Goal: Navigation & Orientation: Find specific page/section

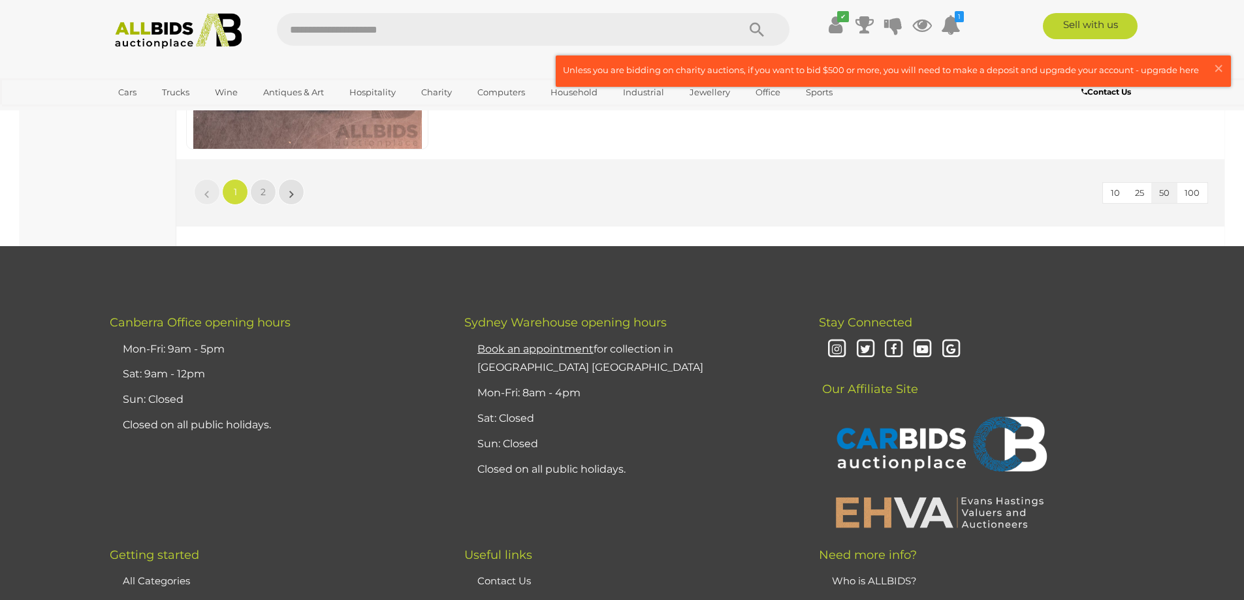
scroll to position [12490, 0]
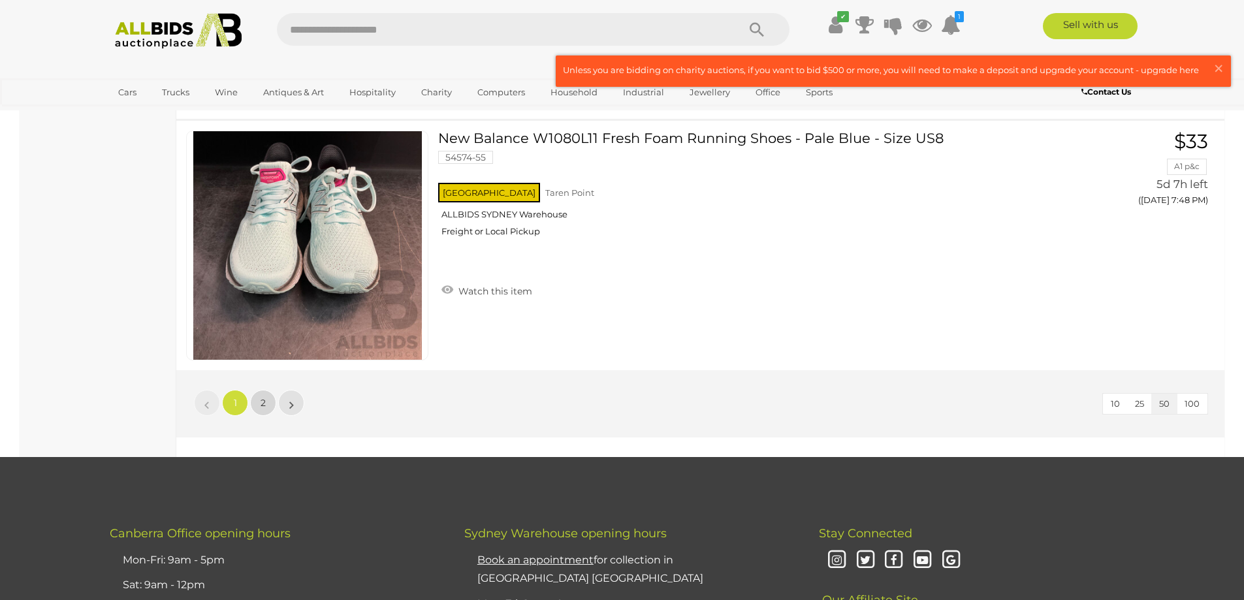
click at [268, 409] on link "2" at bounding box center [263, 403] width 26 height 26
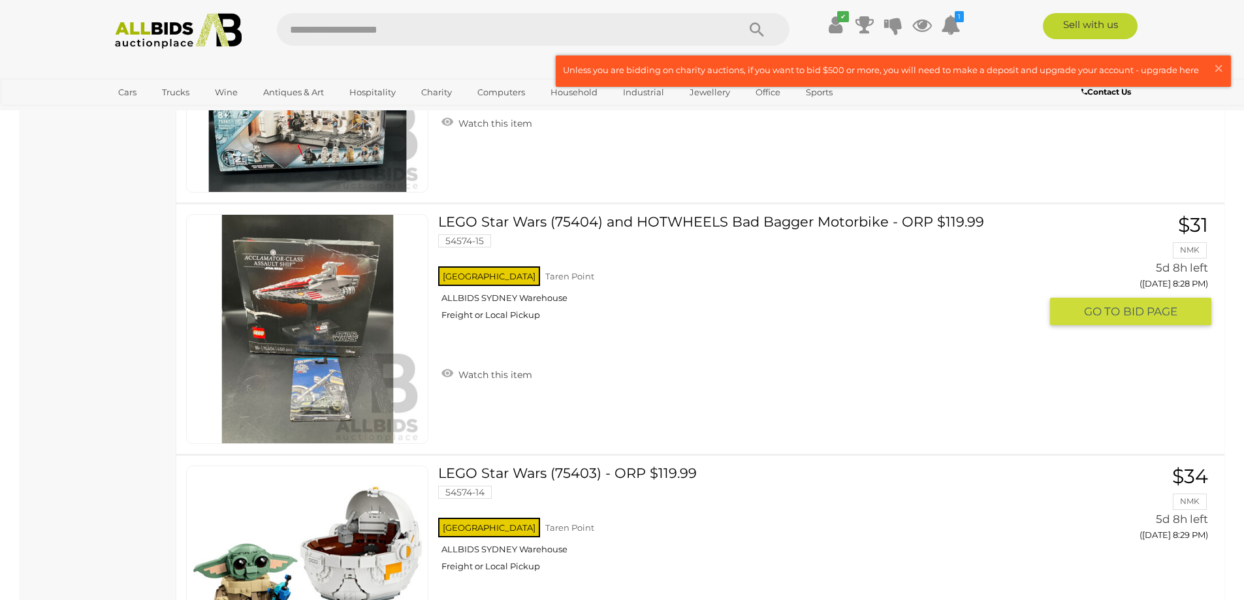
scroll to position [11195, 0]
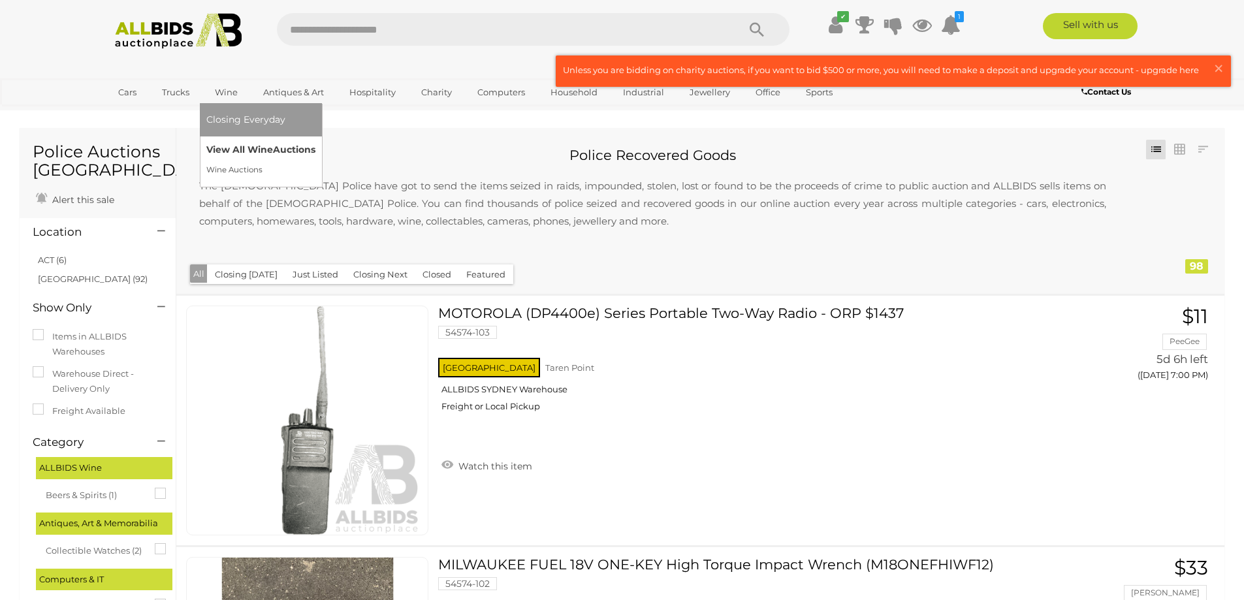
click at [247, 147] on link "View All Wine Auctions" at bounding box center [260, 150] width 109 height 20
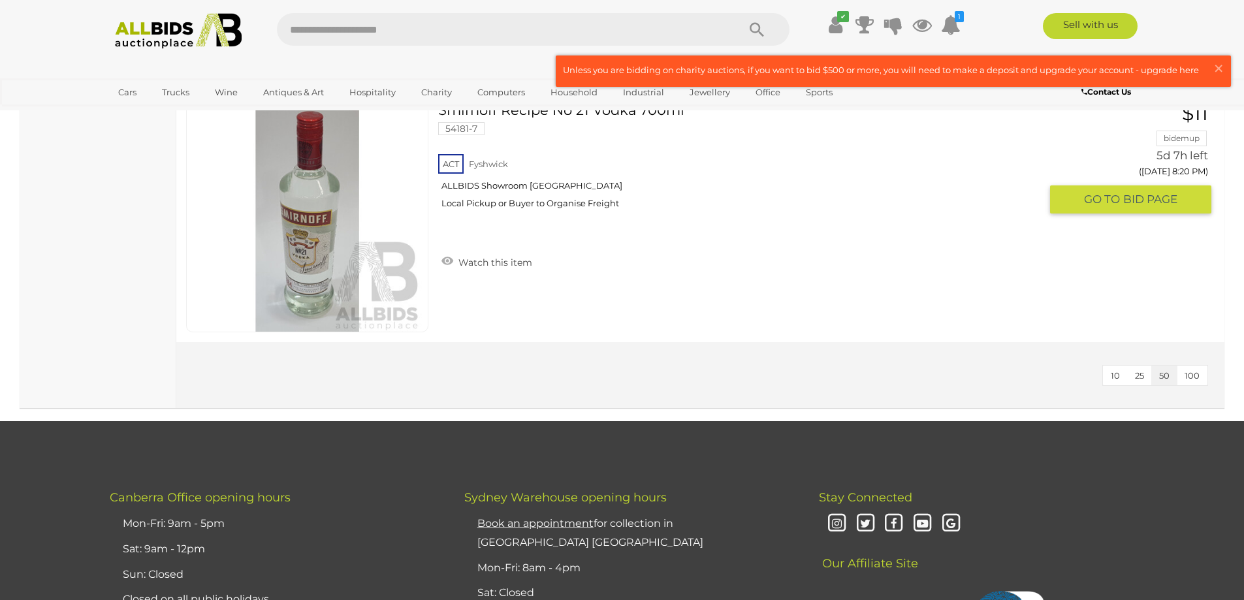
scroll to position [653, 0]
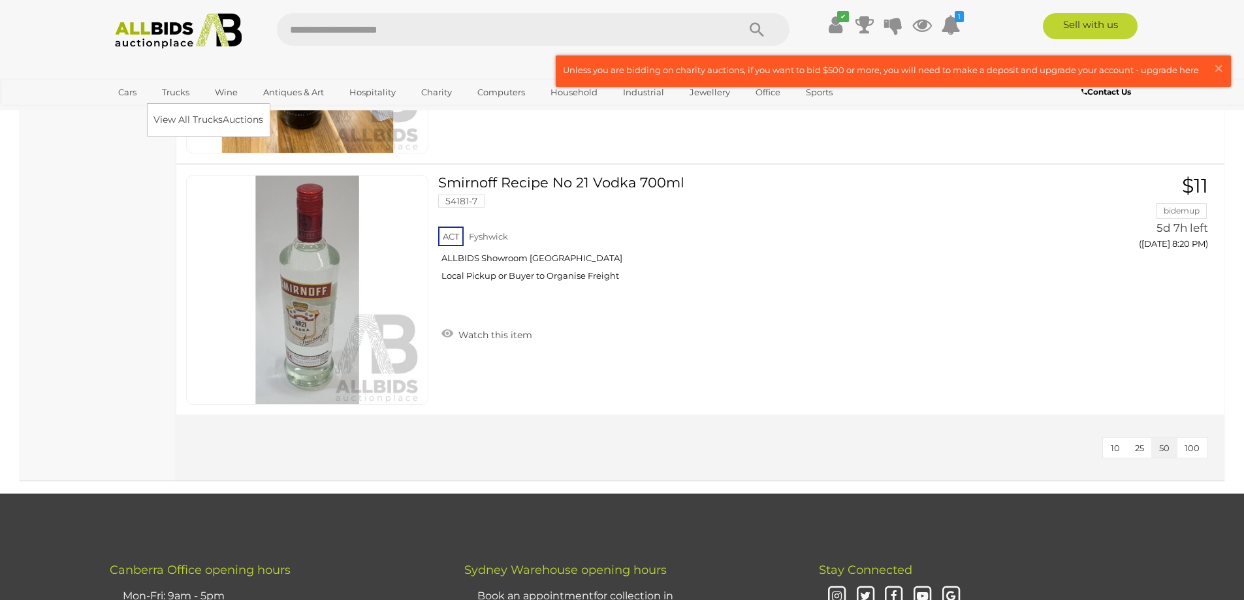
click at [171, 93] on link "Trucks" at bounding box center [175, 93] width 44 height 22
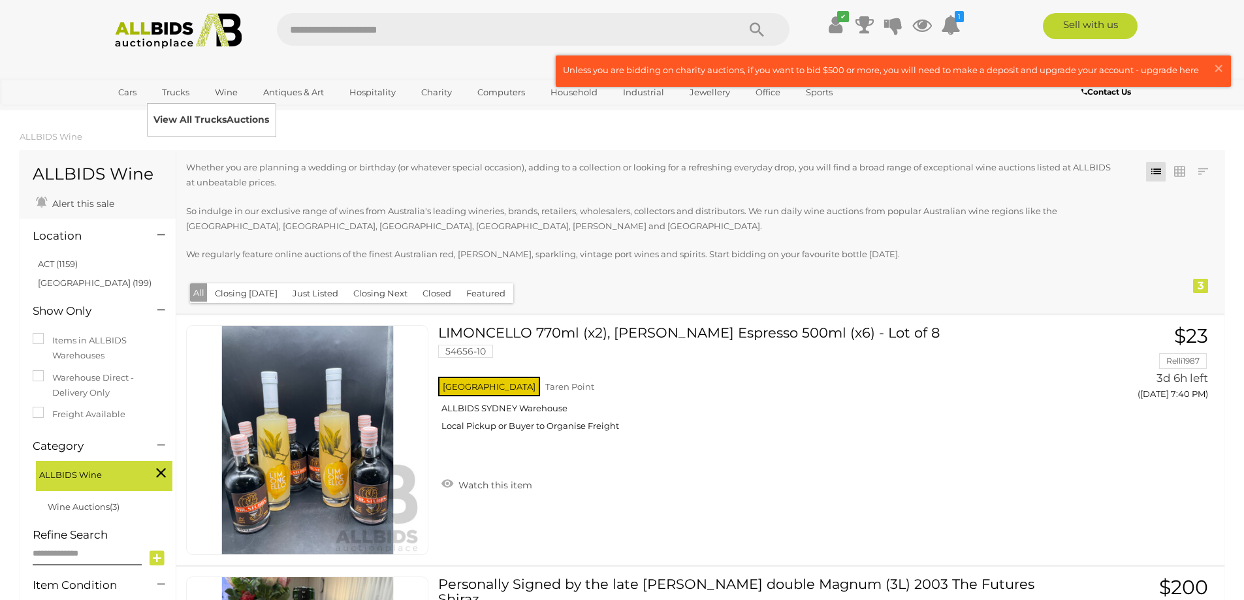
click at [195, 118] on link "View All Trucks Auctions" at bounding box center [211, 120] width 116 height 20
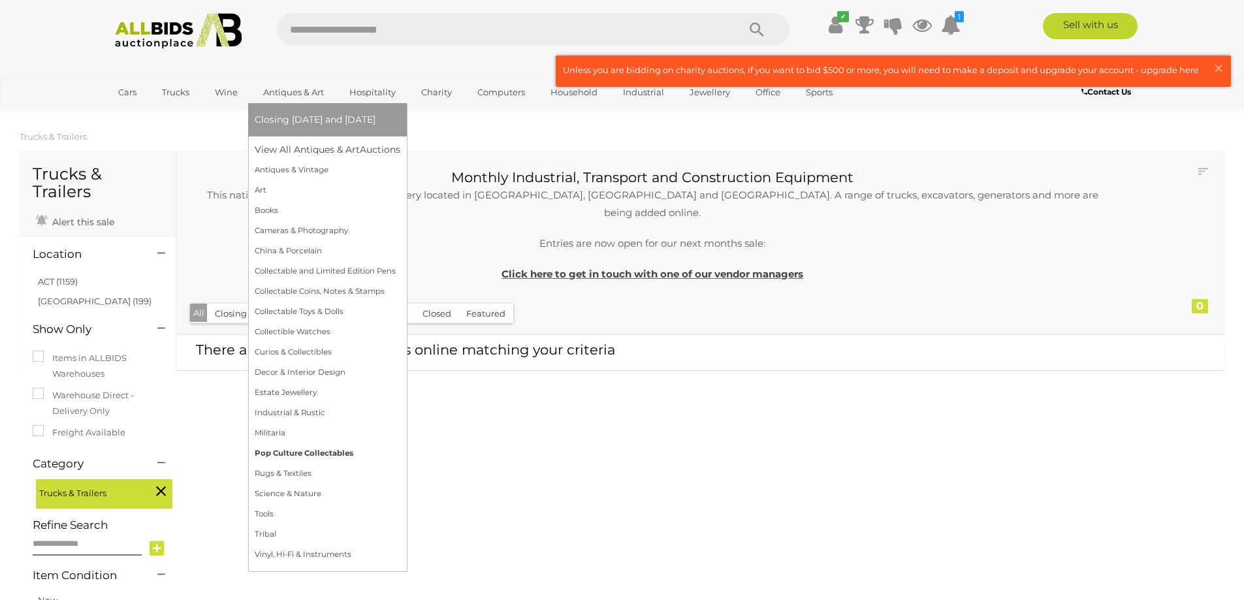
click at [284, 452] on link "Pop Culture Collectables" at bounding box center [328, 453] width 146 height 20
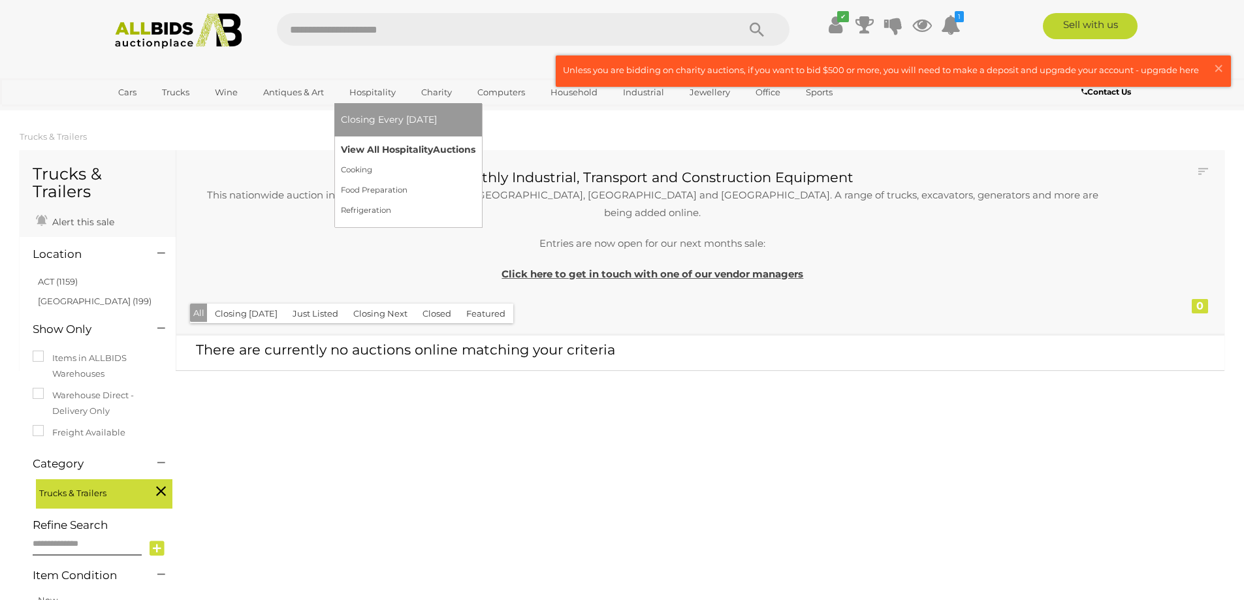
click at [375, 152] on link "View All Hospitality Auctions" at bounding box center [408, 150] width 134 height 20
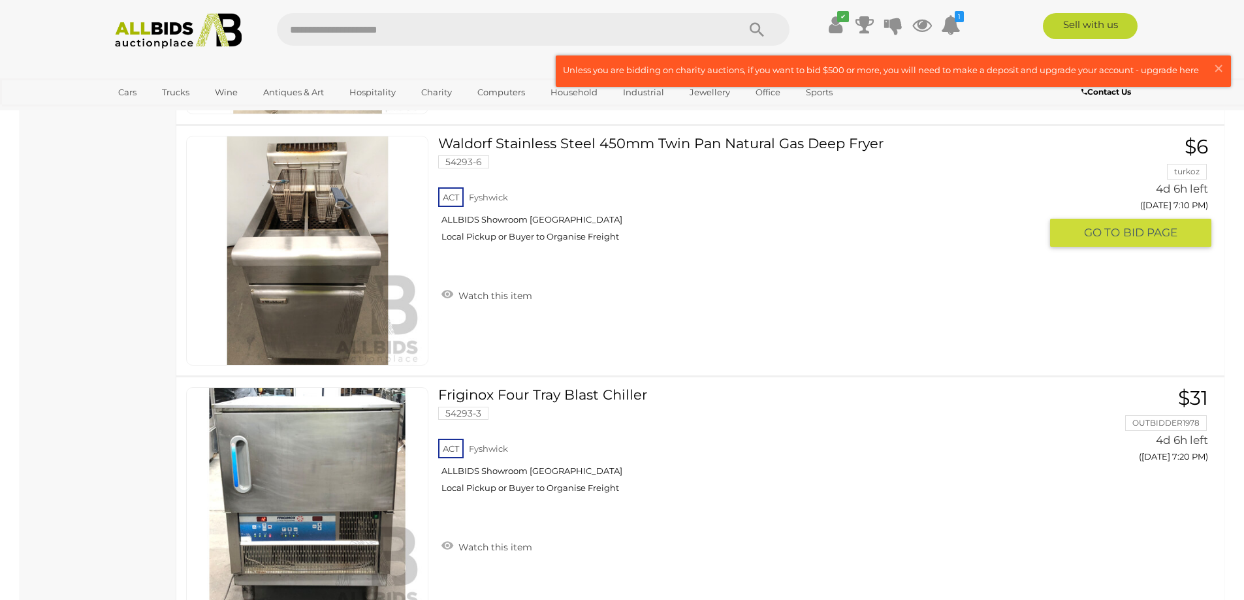
scroll to position [914, 0]
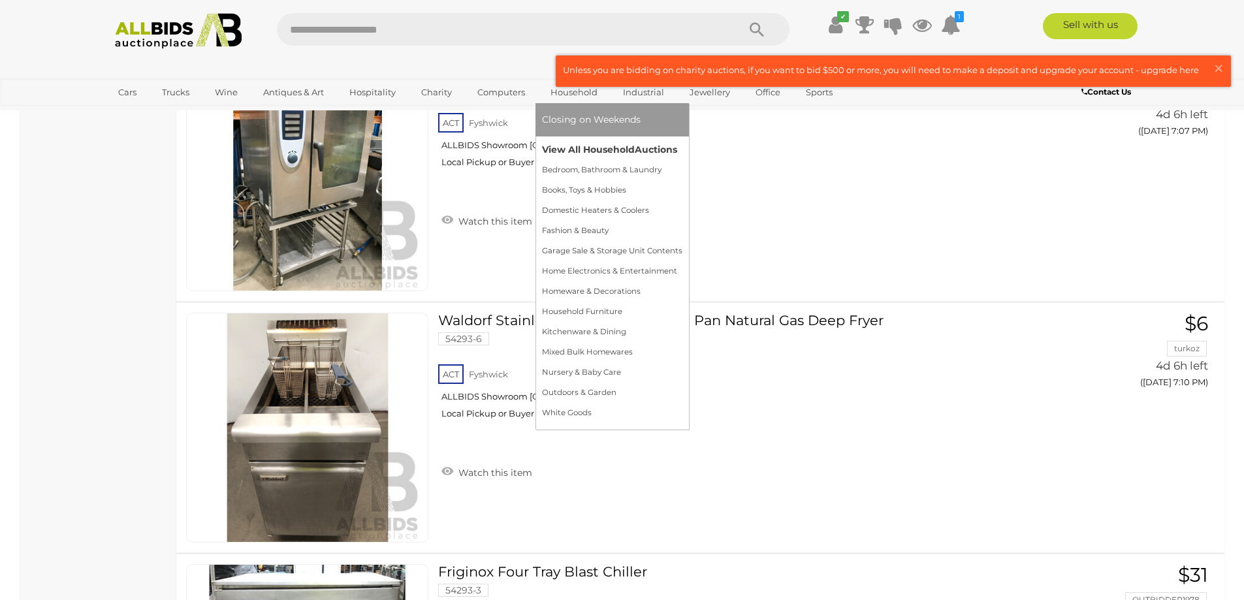
click at [591, 150] on link "View All Household Auctions" at bounding box center [612, 150] width 140 height 20
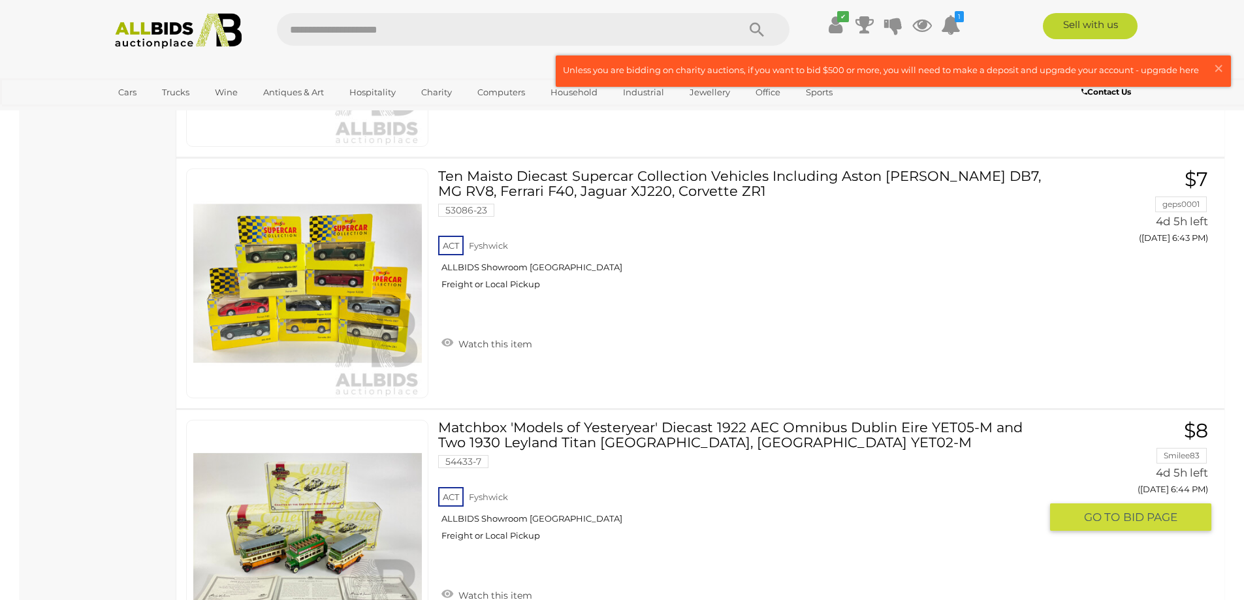
scroll to position [10314, 0]
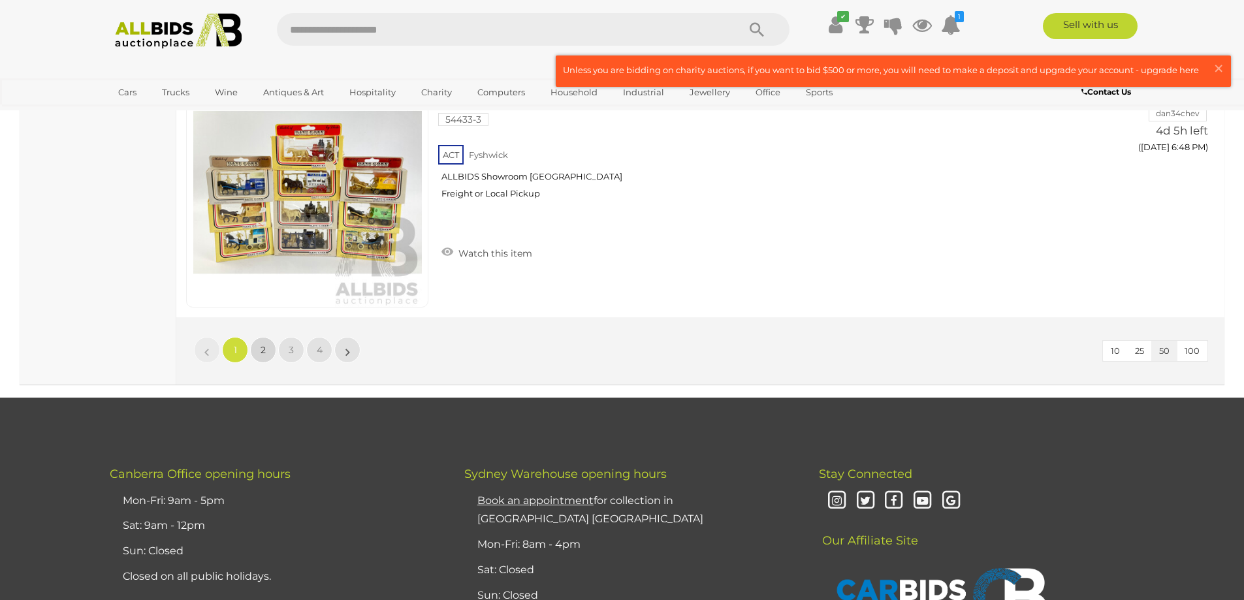
click at [257, 352] on link "2" at bounding box center [263, 350] width 26 height 26
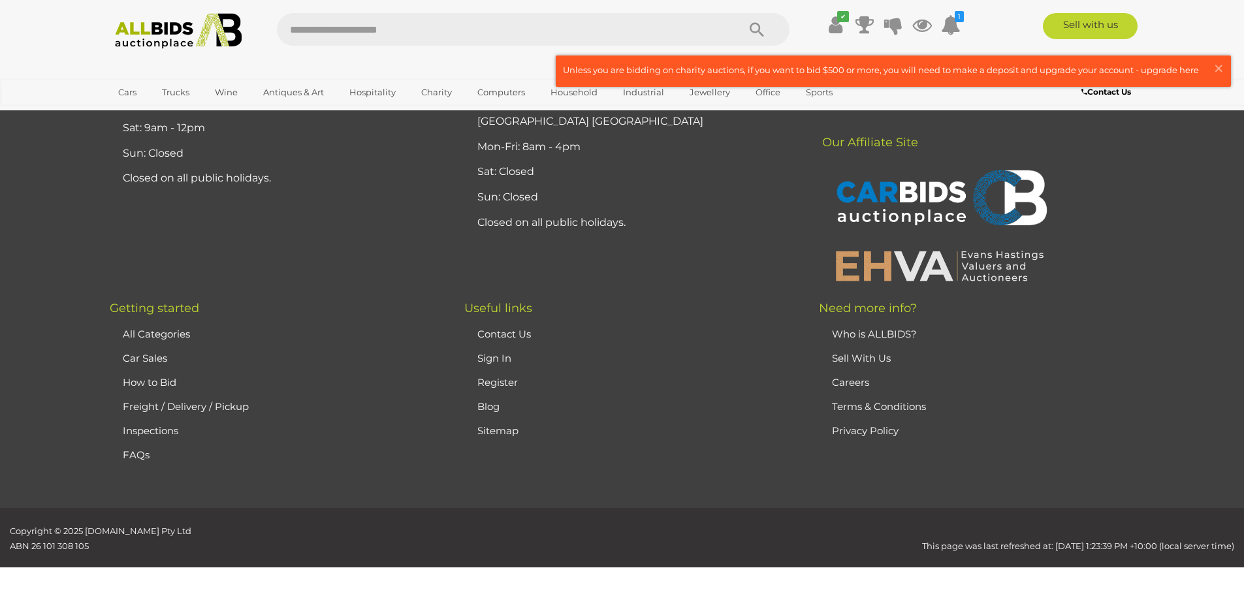
scroll to position [154, 0]
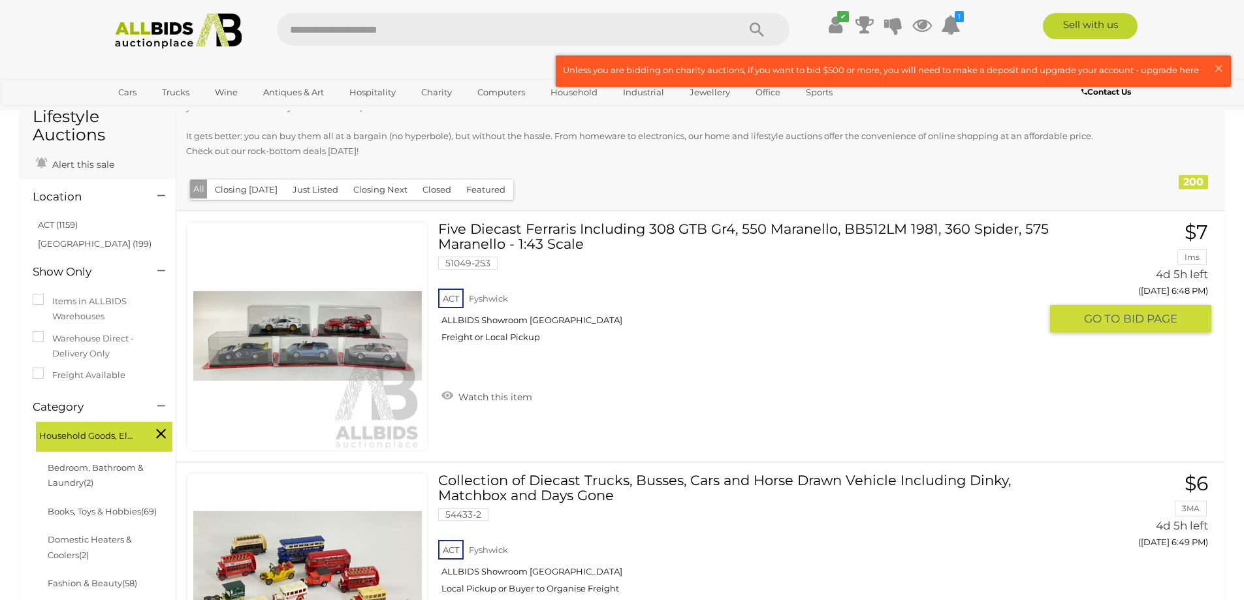
scroll to position [24, 0]
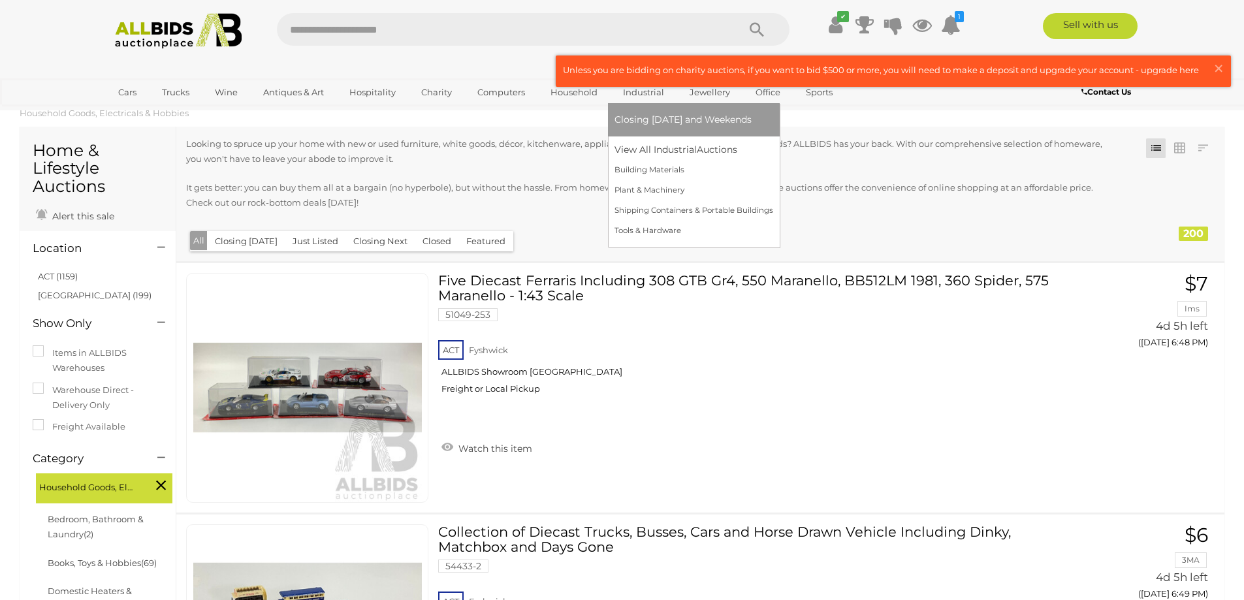
click at [646, 117] on span "Closing [DATE] and Weekends" at bounding box center [682, 120] width 137 height 12
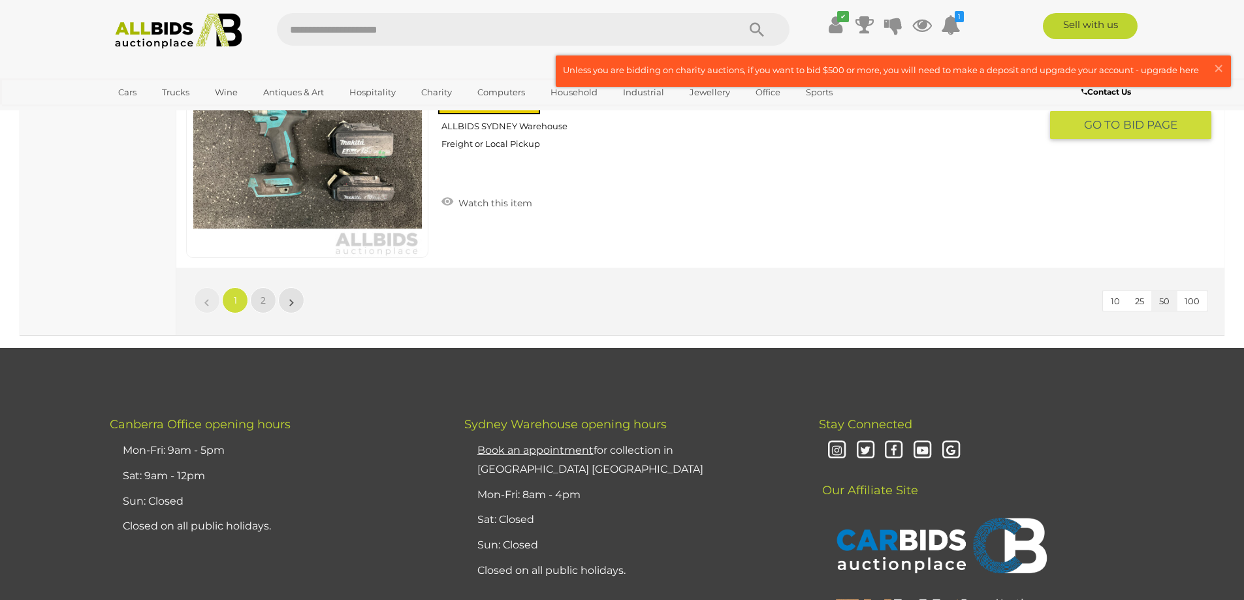
scroll to position [12795, 0]
